Goal: Transaction & Acquisition: Purchase product/service

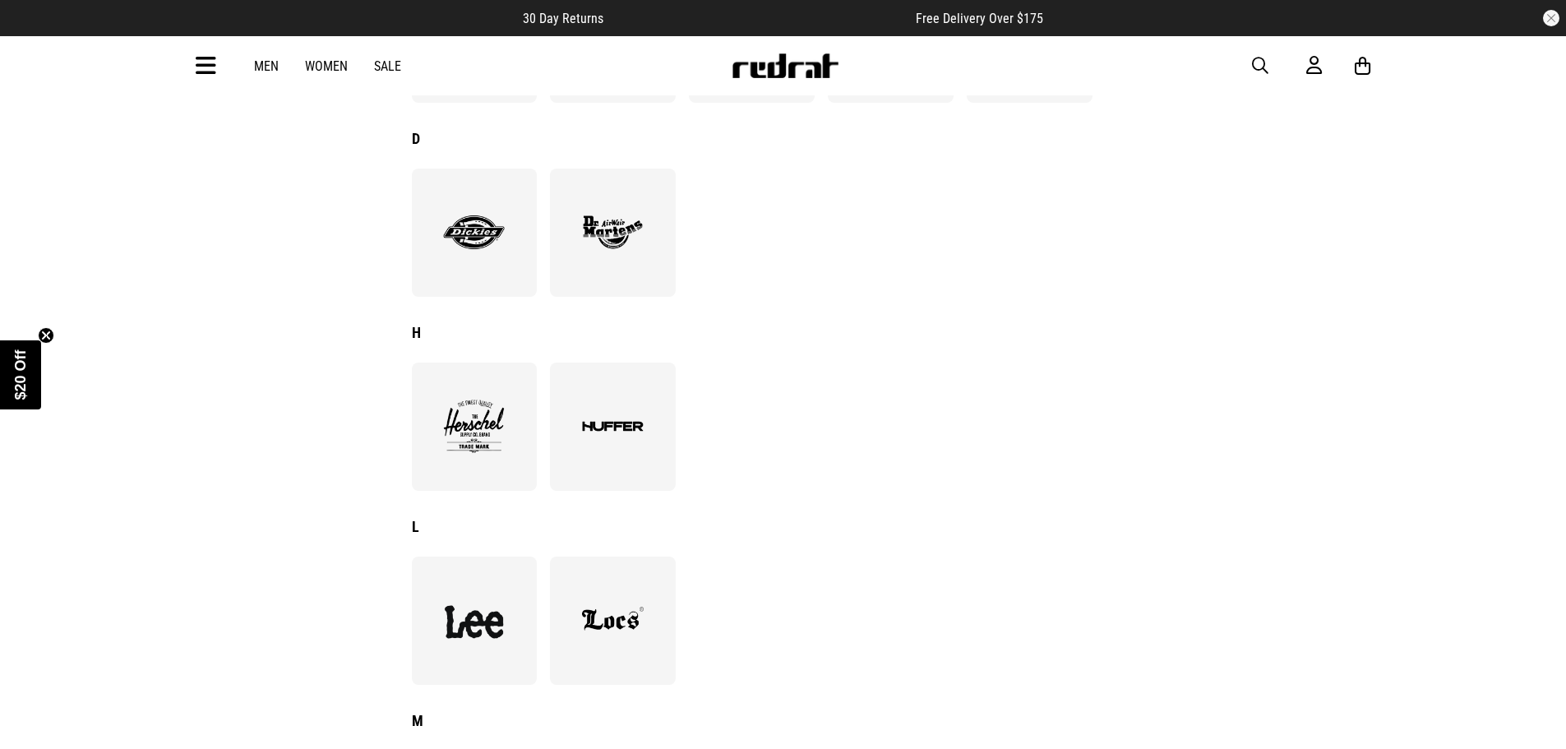
click at [599, 419] on img at bounding box center [613, 427] width 90 height 62
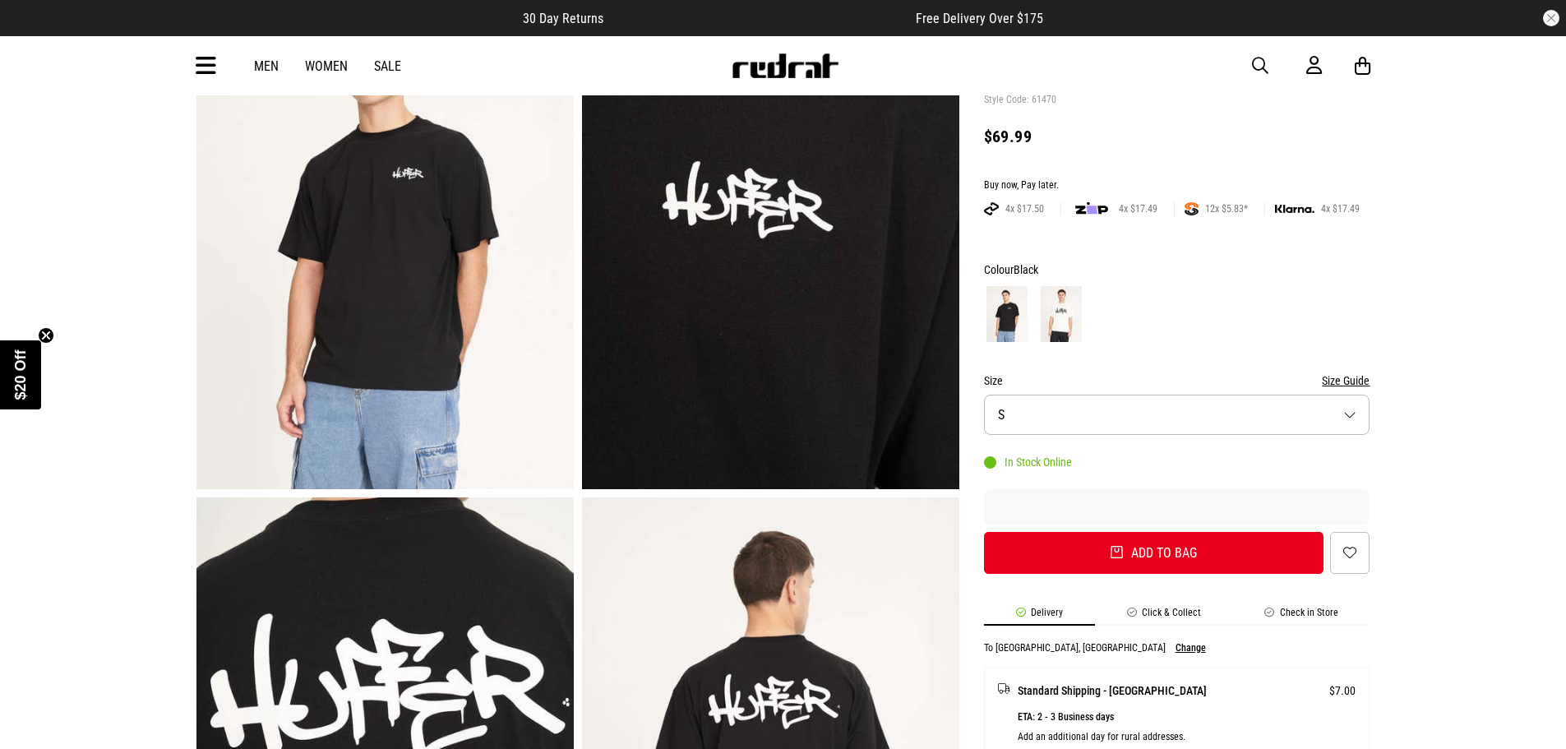
scroll to position [82, 0]
